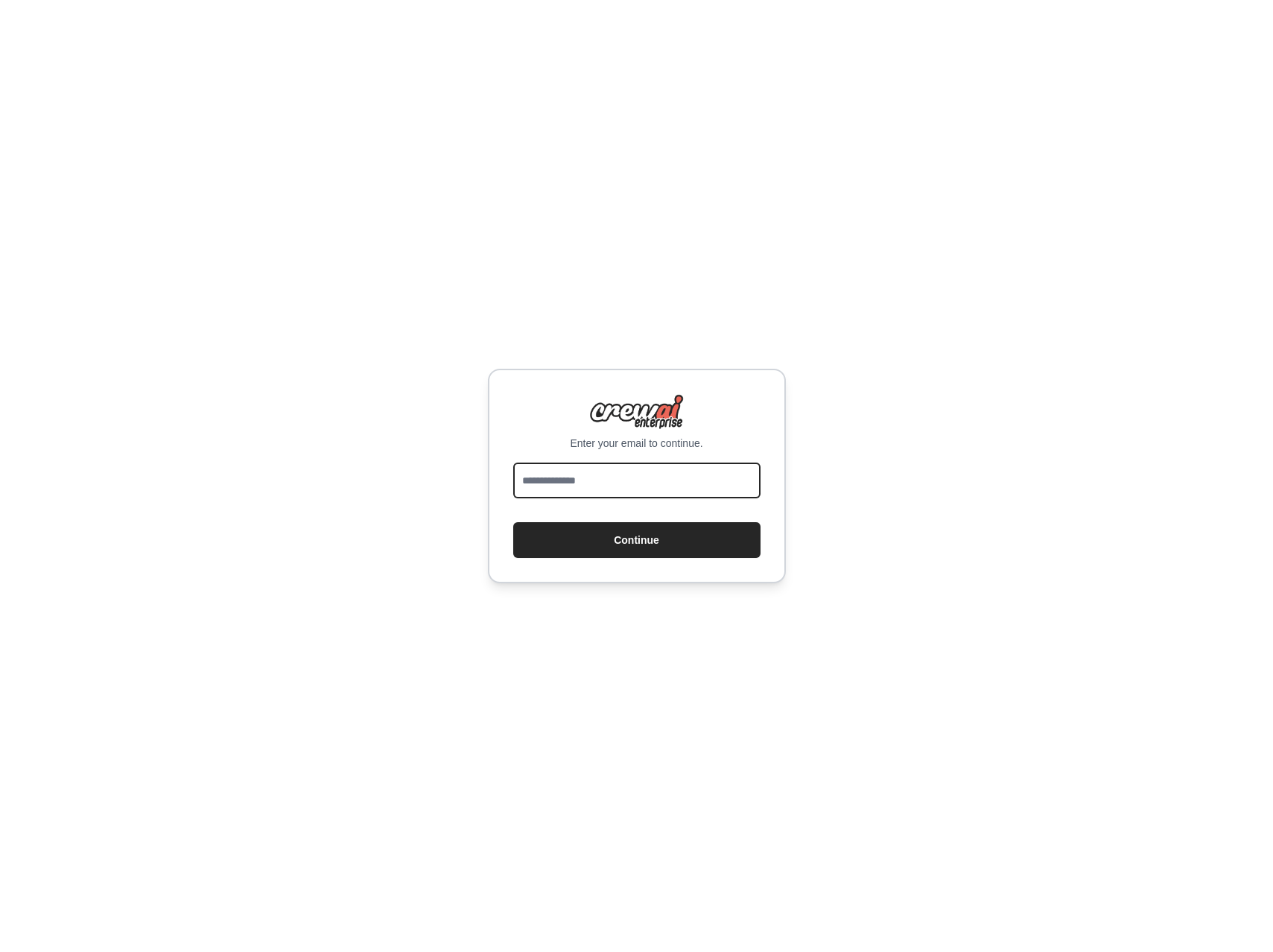
click at [638, 479] on input "email" at bounding box center [636, 480] width 247 height 36
type input "**********"
click at [513, 522] on button "Continue" at bounding box center [636, 540] width 247 height 36
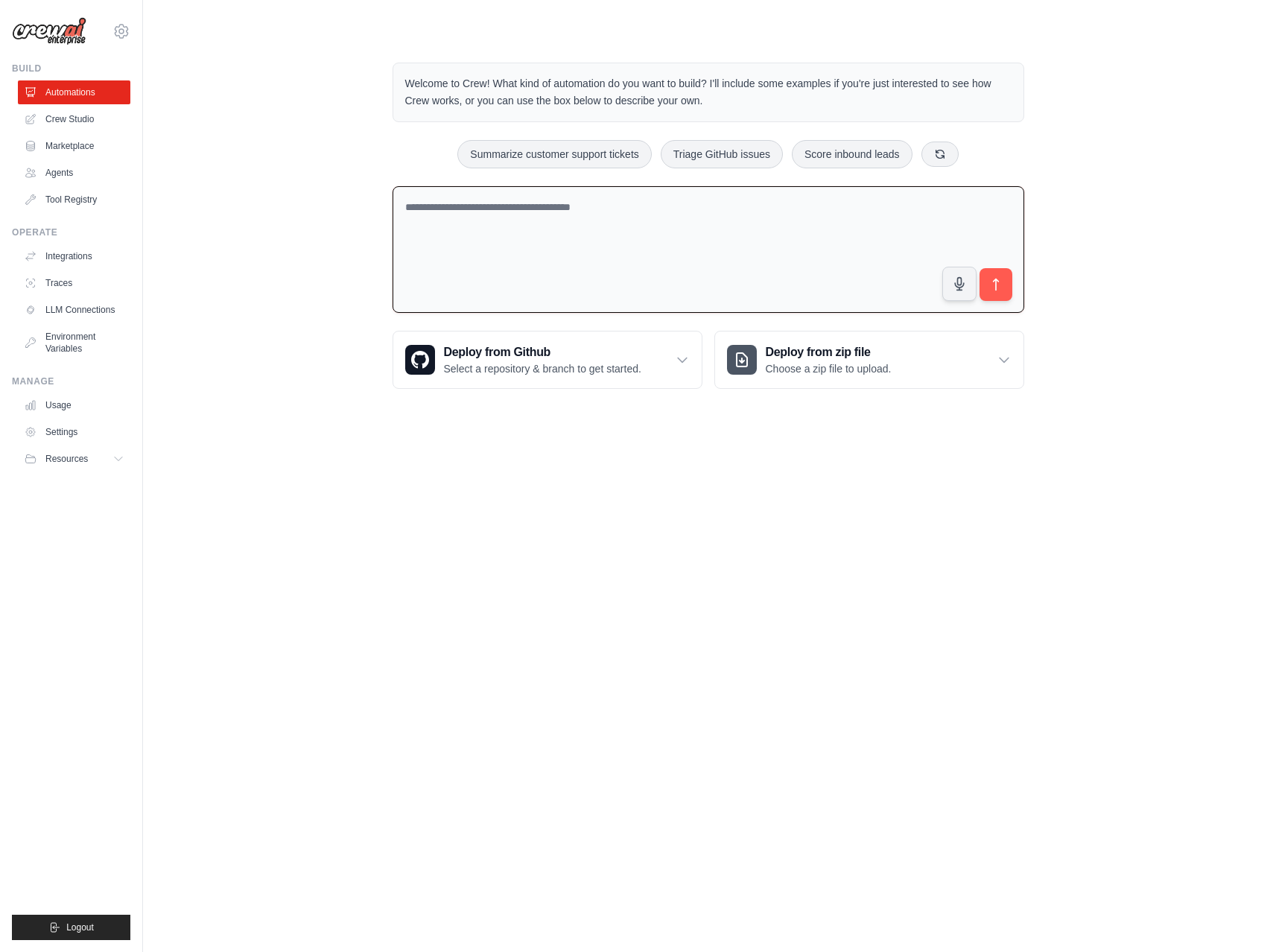
click at [587, 266] on textarea at bounding box center [708, 250] width 632 height 127
click at [562, 238] on textarea at bounding box center [708, 250] width 632 height 127
click at [540, 238] on textarea at bounding box center [708, 250] width 632 height 127
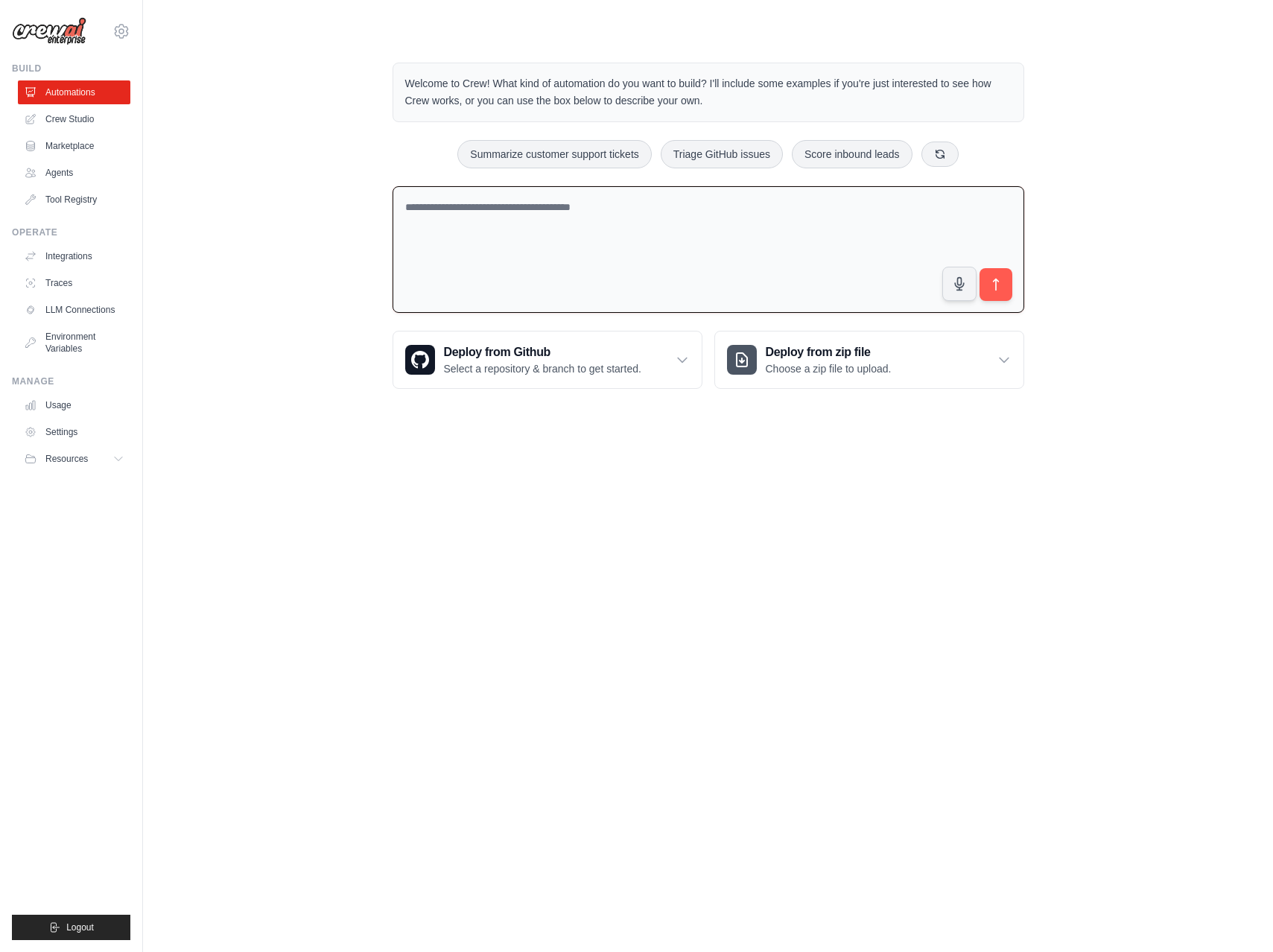
click at [344, 286] on div "Welcome to Crew! What kind of automation do you want to build? I'll include som…" at bounding box center [707, 225] width 1082 height 374
